Goal: Task Accomplishment & Management: Use online tool/utility

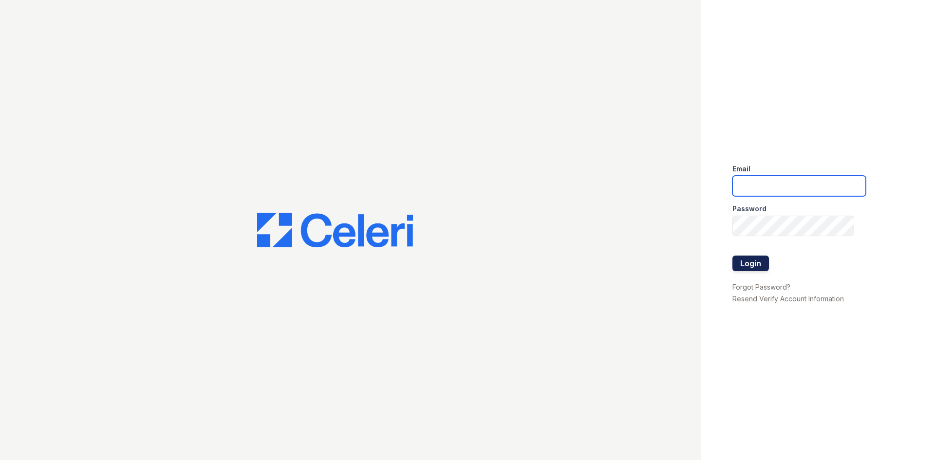
type input "arrivelex@trinity-pm.com"
click at [757, 268] on button "Login" at bounding box center [750, 264] width 37 height 16
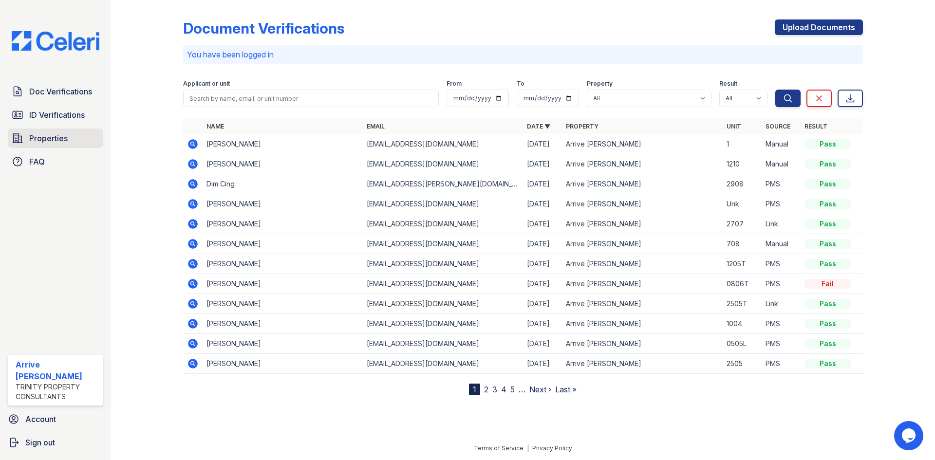
click at [43, 142] on span "Properties" at bounding box center [48, 138] width 38 height 12
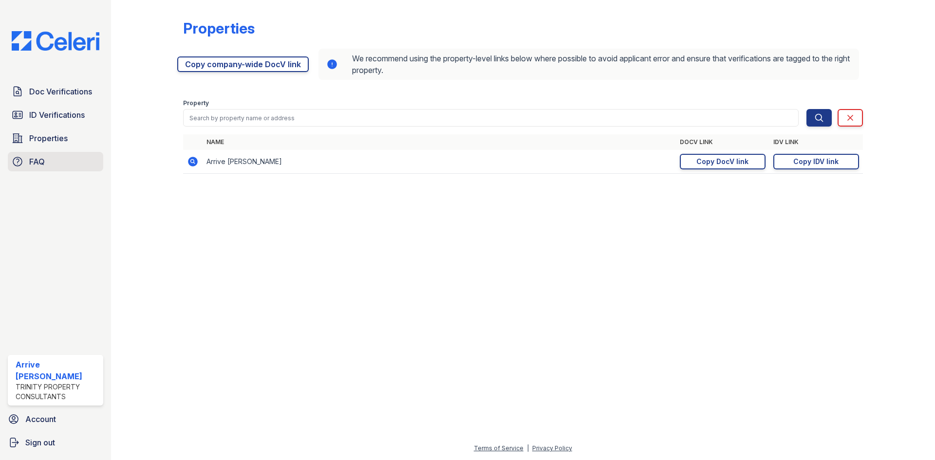
click at [44, 163] on span "FAQ" at bounding box center [37, 162] width 16 height 12
click at [59, 93] on span "Doc Verifications" at bounding box center [60, 92] width 63 height 12
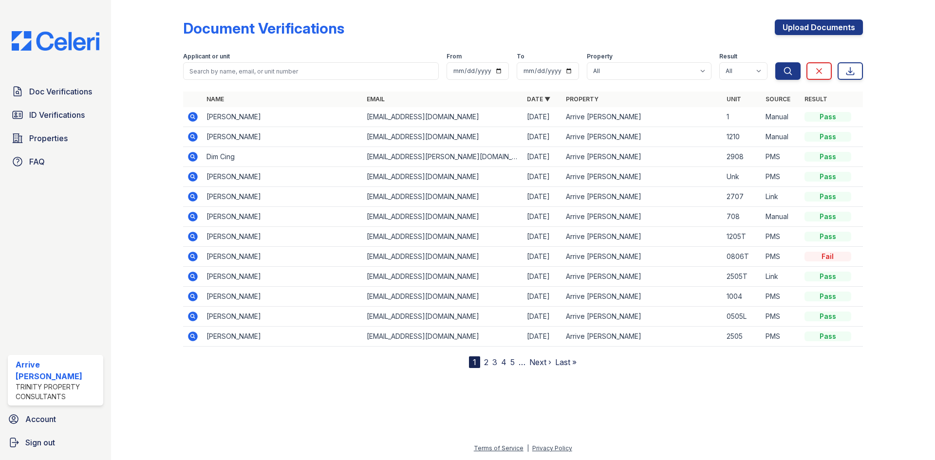
click at [192, 117] on icon at bounding box center [192, 116] width 2 height 2
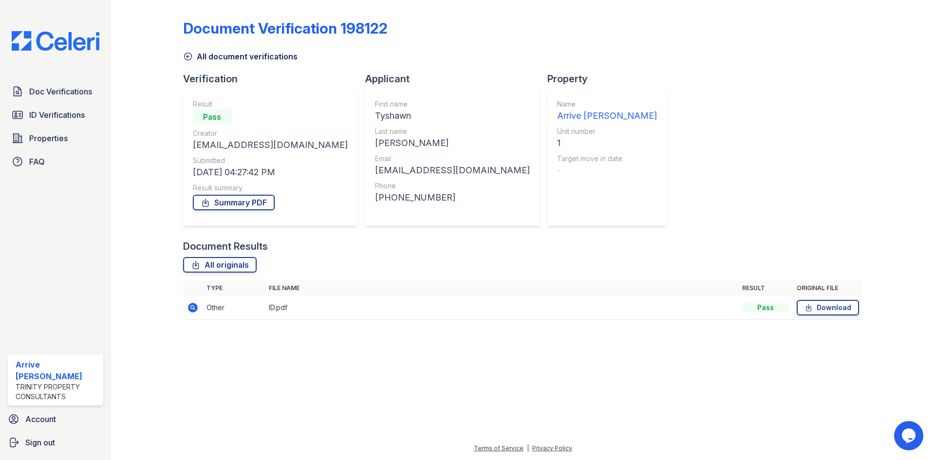
click at [194, 308] on icon at bounding box center [193, 308] width 12 height 12
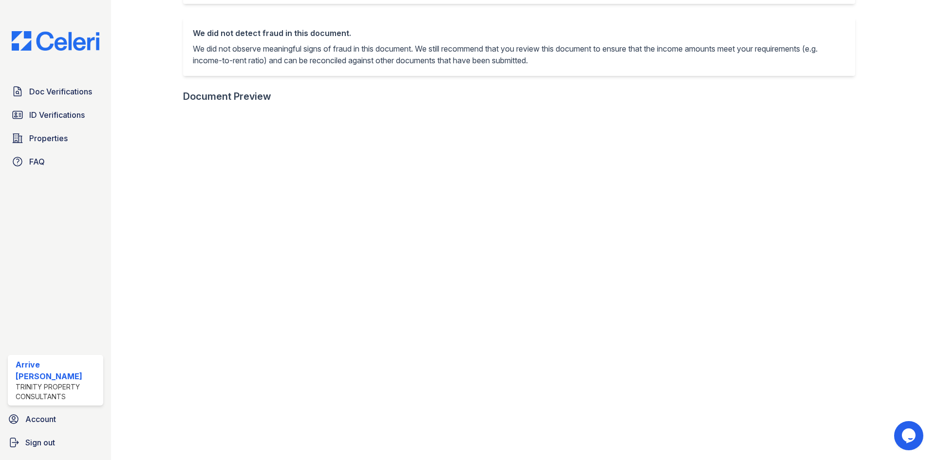
scroll to position [109, 0]
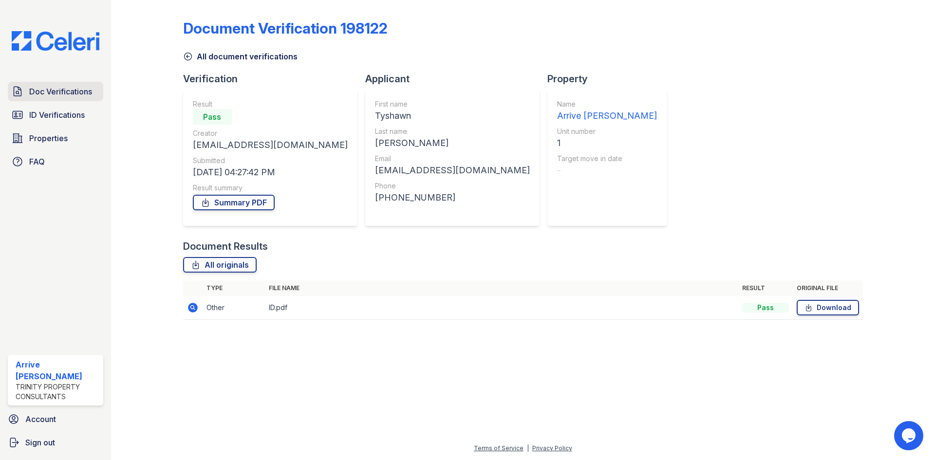
click at [44, 96] on span "Doc Verifications" at bounding box center [60, 92] width 63 height 12
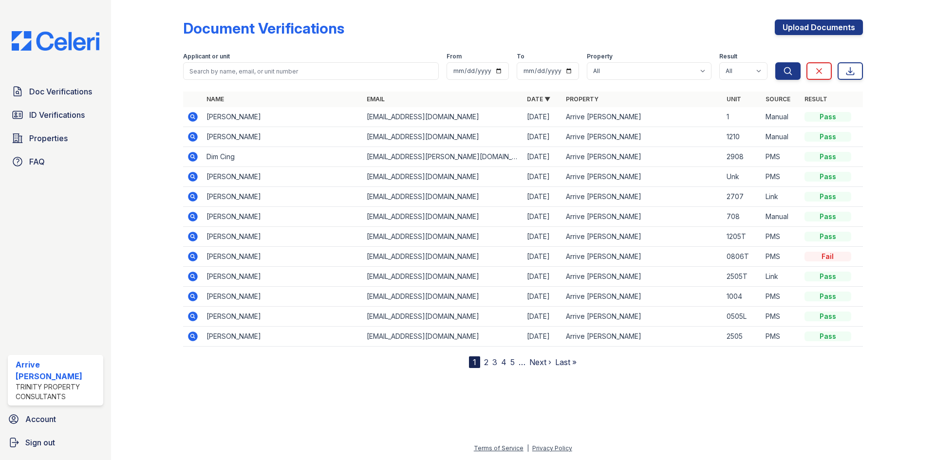
click at [192, 257] on icon at bounding box center [192, 256] width 2 height 2
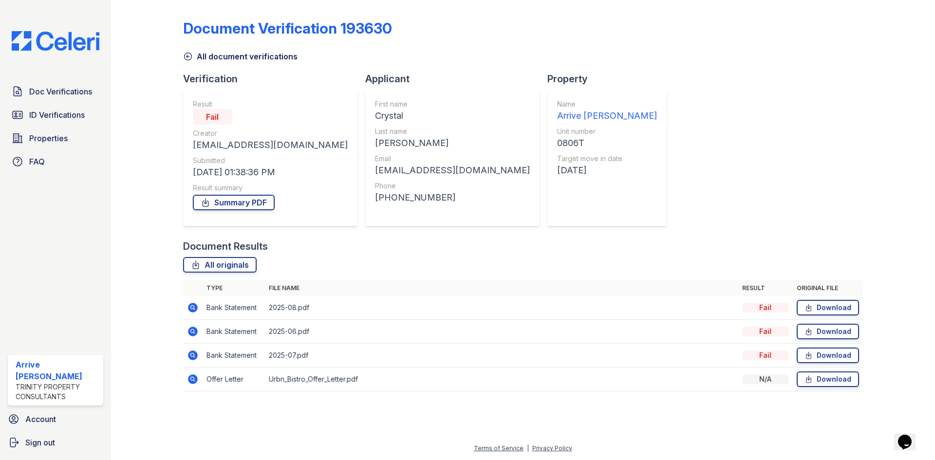
click at [187, 305] on icon at bounding box center [193, 308] width 12 height 12
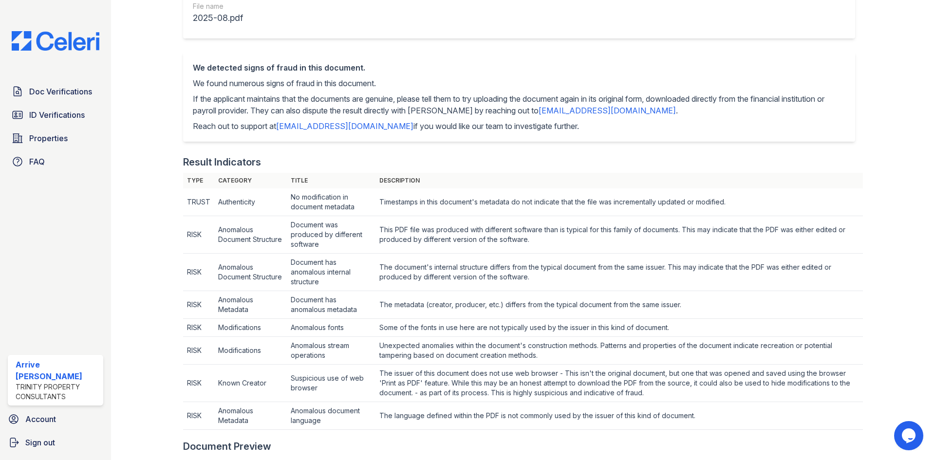
scroll to position [195, 0]
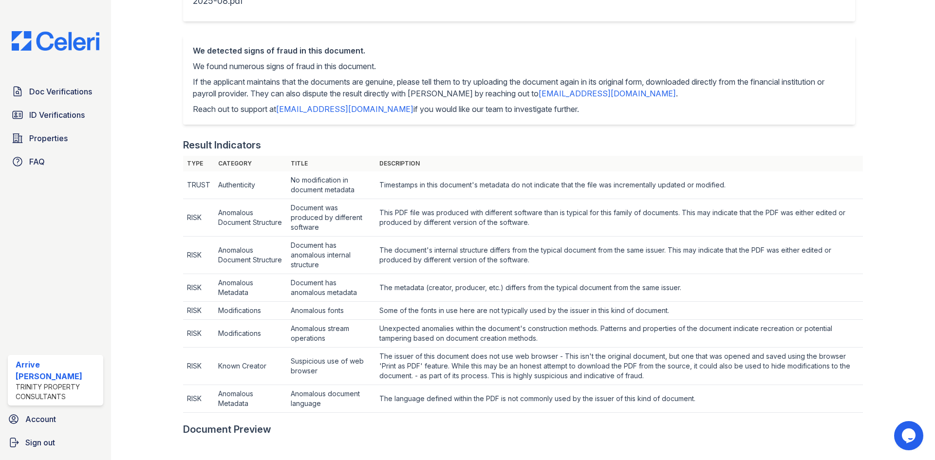
drag, startPoint x: 366, startPoint y: 109, endPoint x: 278, endPoint y: 108, distance: 88.1
click at [278, 108] on p "Reach out to support at [EMAIL_ADDRESS][DOMAIN_NAME] if you would like our team…" at bounding box center [519, 109] width 652 height 12
copy p "support@getceleri.com"
